Goal: Task Accomplishment & Management: Complete application form

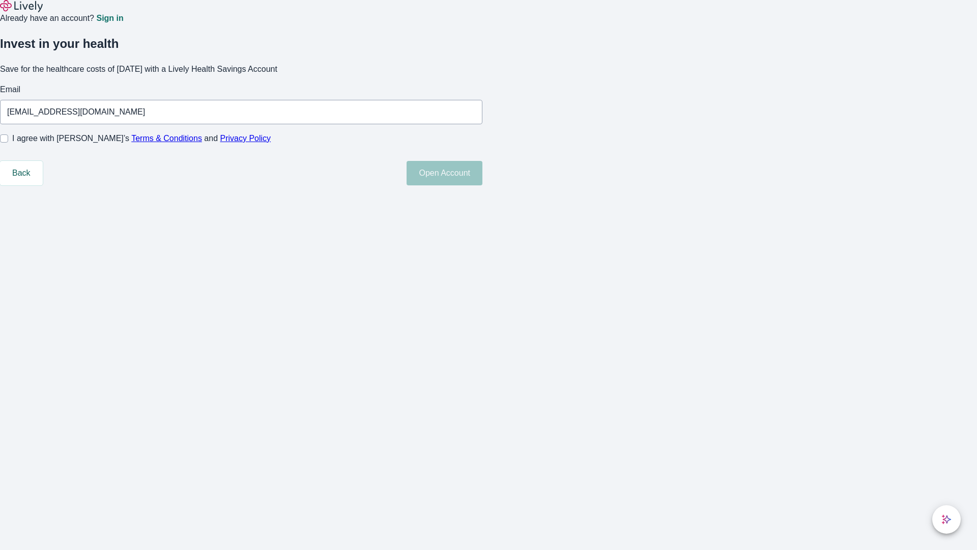
click at [8, 142] on input "I agree with Lively’s Terms & Conditions and Privacy Policy" at bounding box center [4, 138] width 8 height 8
checkbox input "true"
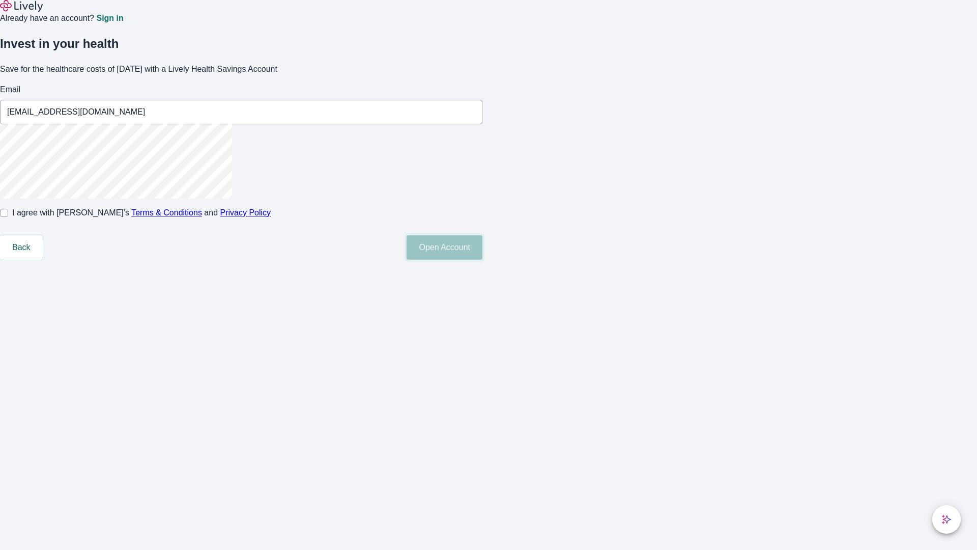
click at [482, 260] on button "Open Account" at bounding box center [445, 247] width 76 height 24
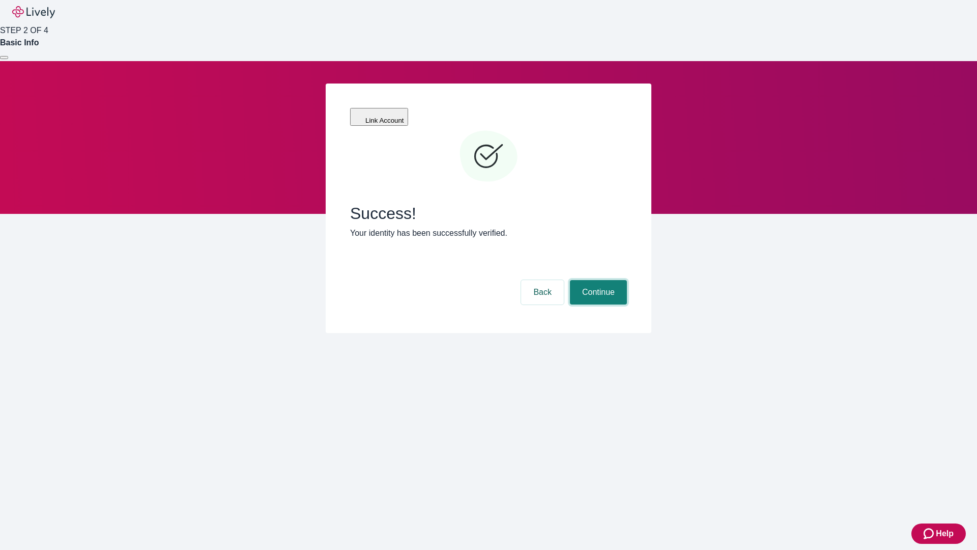
click at [597, 280] on button "Continue" at bounding box center [598, 292] width 57 height 24
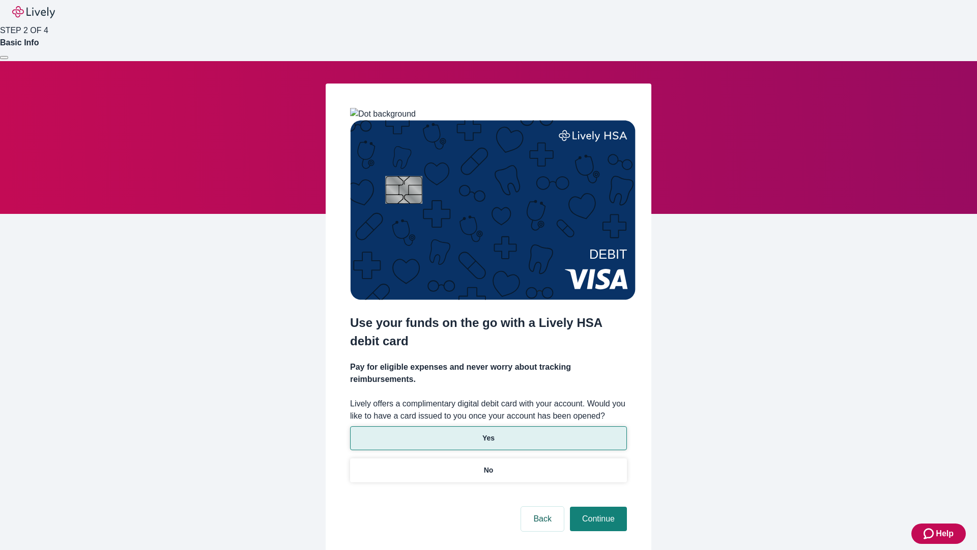
click at [488, 433] on p "Yes" at bounding box center [488, 438] width 12 height 11
click at [597, 506] on button "Continue" at bounding box center [598, 518] width 57 height 24
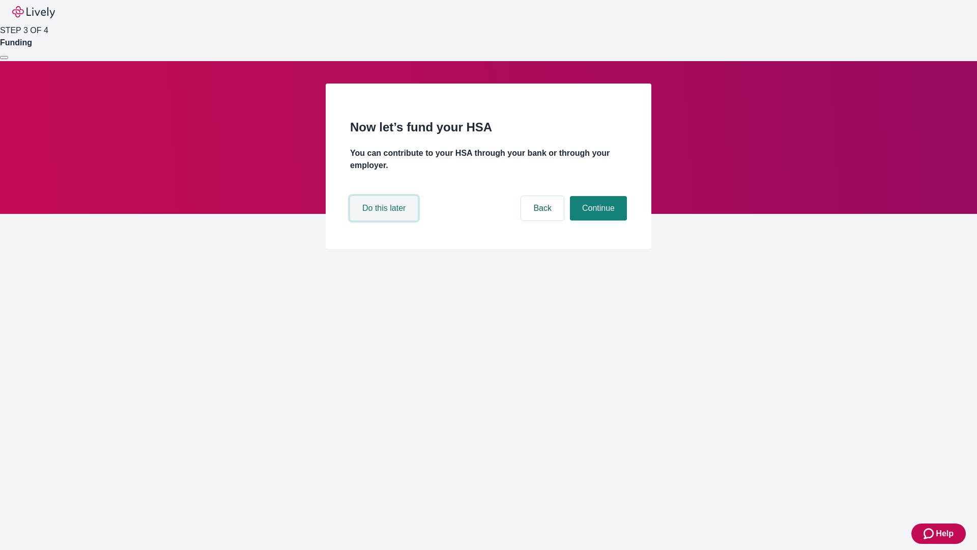
click at [385, 220] on button "Do this later" at bounding box center [384, 208] width 68 height 24
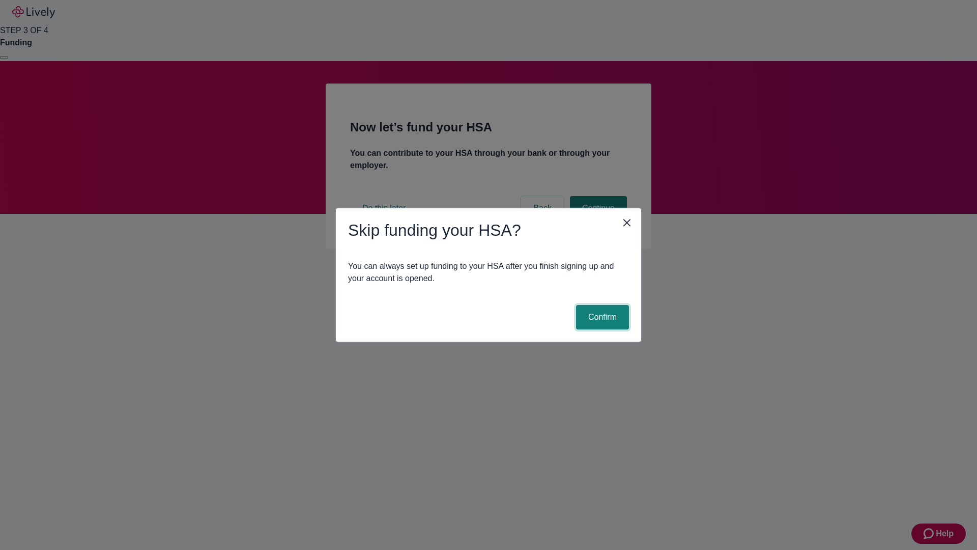
click at [601, 317] on button "Confirm" at bounding box center [602, 317] width 53 height 24
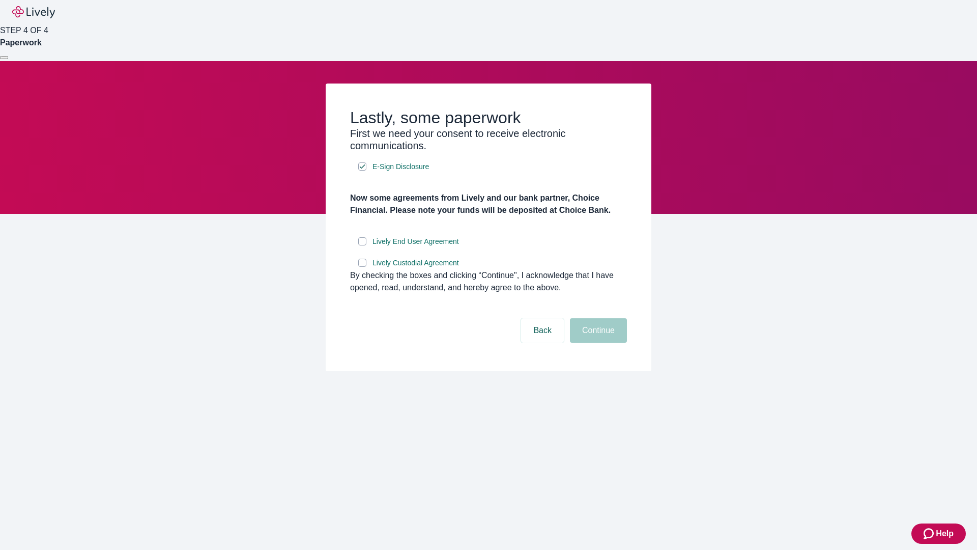
click at [362, 245] on input "Lively End User Agreement" at bounding box center [362, 241] width 8 height 8
checkbox input "true"
click at [362, 267] on input "Lively Custodial Agreement" at bounding box center [362, 263] width 8 height 8
checkbox input "true"
click at [597, 342] on button "Continue" at bounding box center [598, 330] width 57 height 24
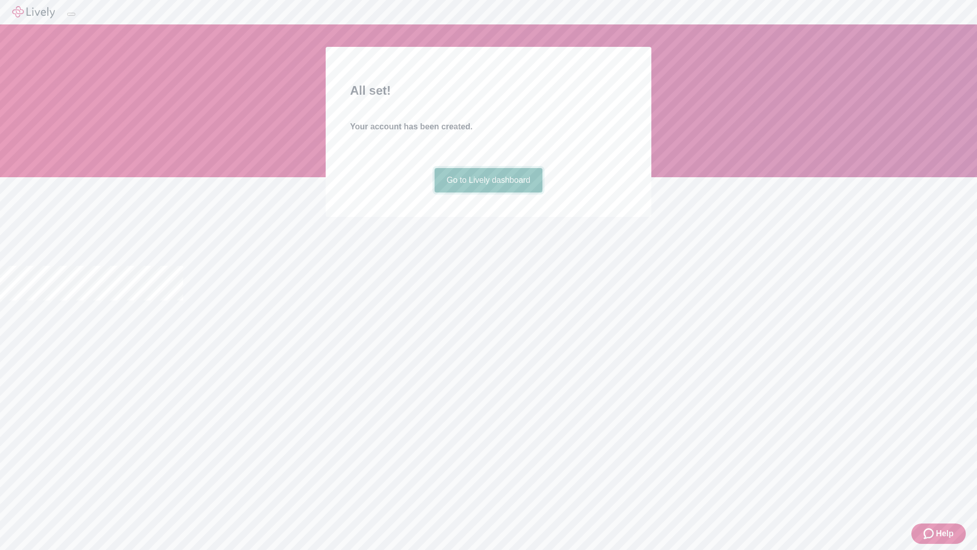
click at [488, 192] on link "Go to Lively dashboard" at bounding box center [489, 180] width 108 height 24
